Goal: Information Seeking & Learning: Learn about a topic

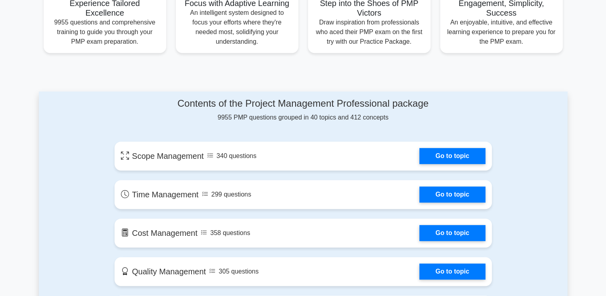
scroll to position [280, 0]
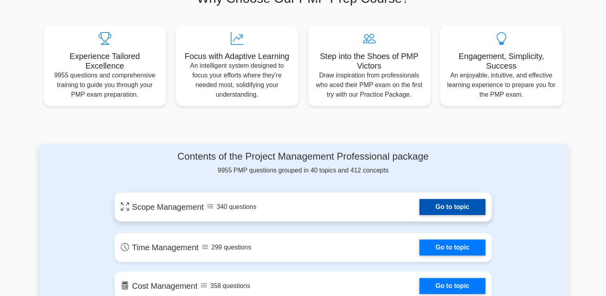
click at [458, 215] on link "Go to topic" at bounding box center [453, 207] width 66 height 16
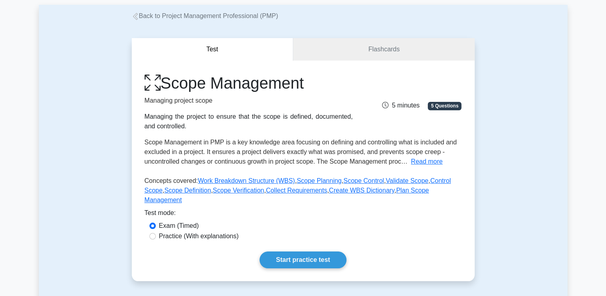
scroll to position [40, 0]
click at [352, 49] on link "Flashcards" at bounding box center [383, 49] width 181 height 23
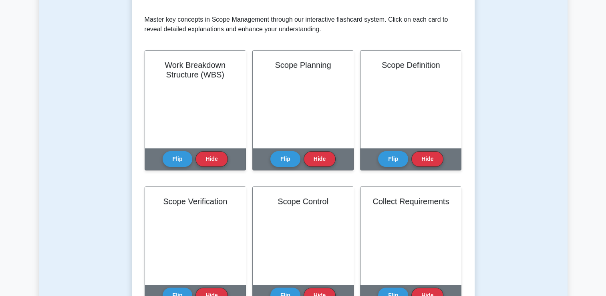
scroll to position [160, 0]
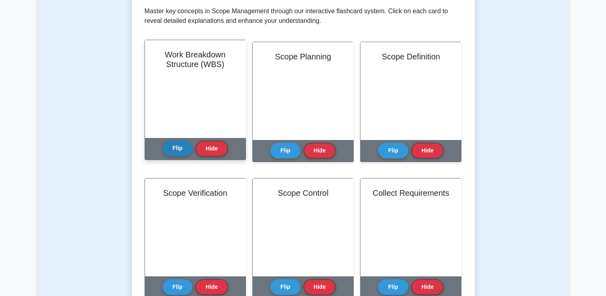
click at [168, 146] on button "Flip" at bounding box center [178, 148] width 30 height 16
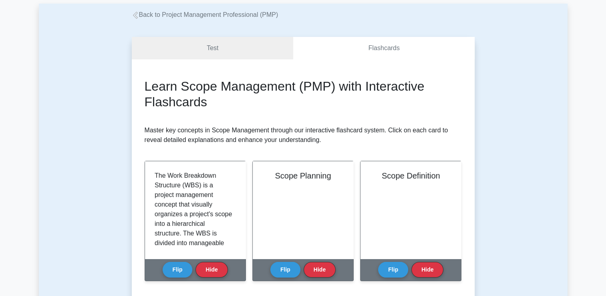
scroll to position [40, 0]
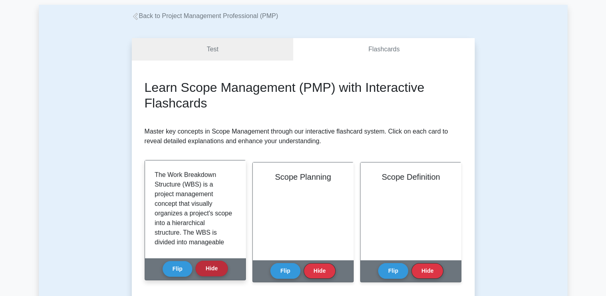
click at [222, 268] on button "Hide" at bounding box center [212, 268] width 32 height 16
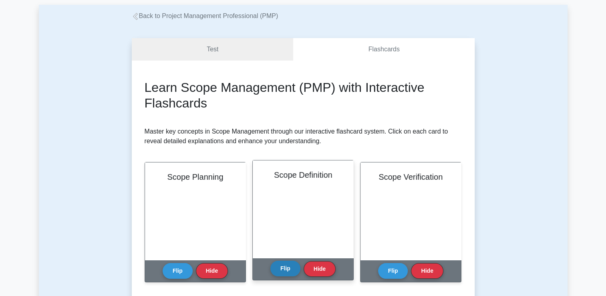
click at [293, 268] on button "Flip" at bounding box center [285, 268] width 30 height 16
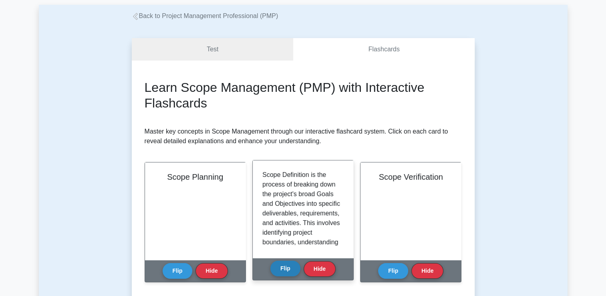
click at [293, 268] on button "Flip" at bounding box center [285, 268] width 30 height 16
